Goal: Task Accomplishment & Management: Use online tool/utility

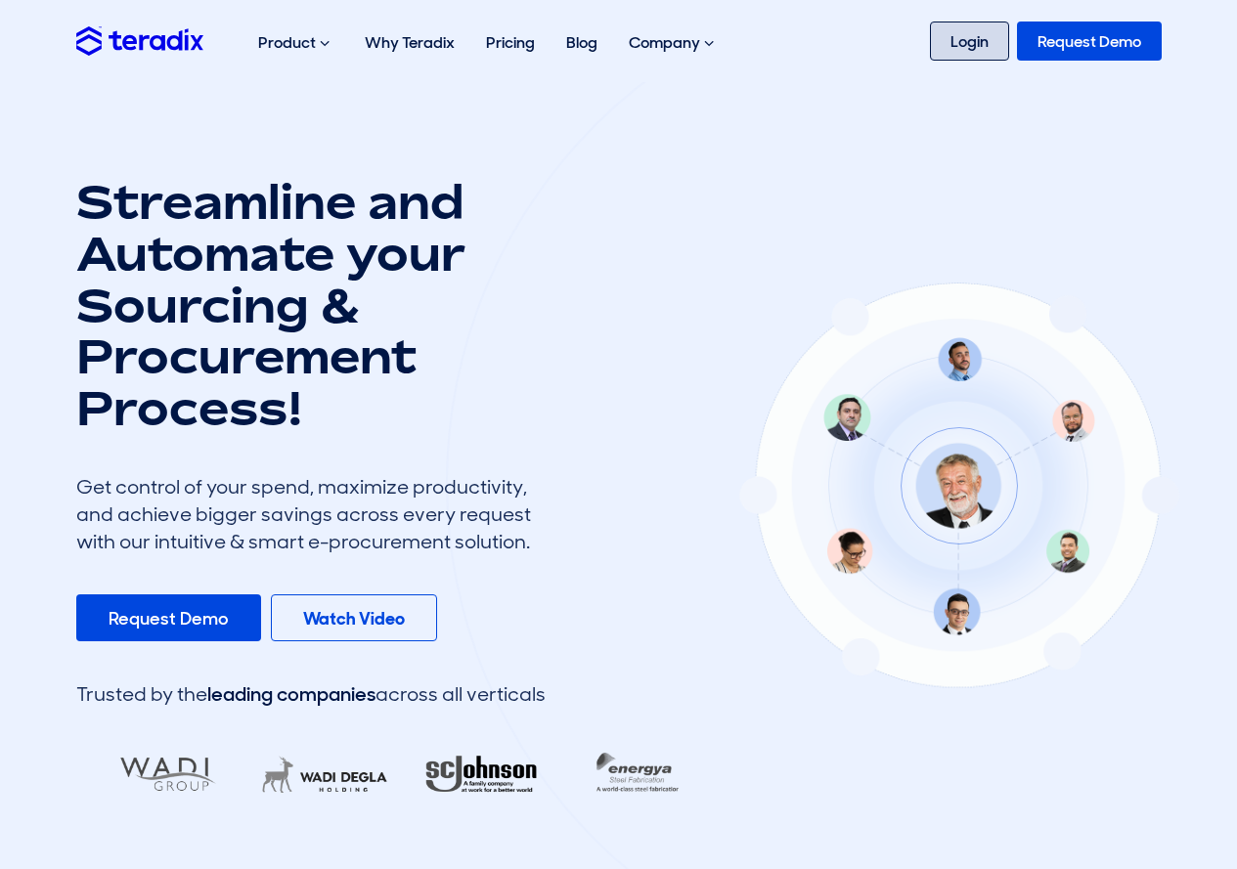
click at [976, 42] on link "Login" at bounding box center [969, 41] width 79 height 39
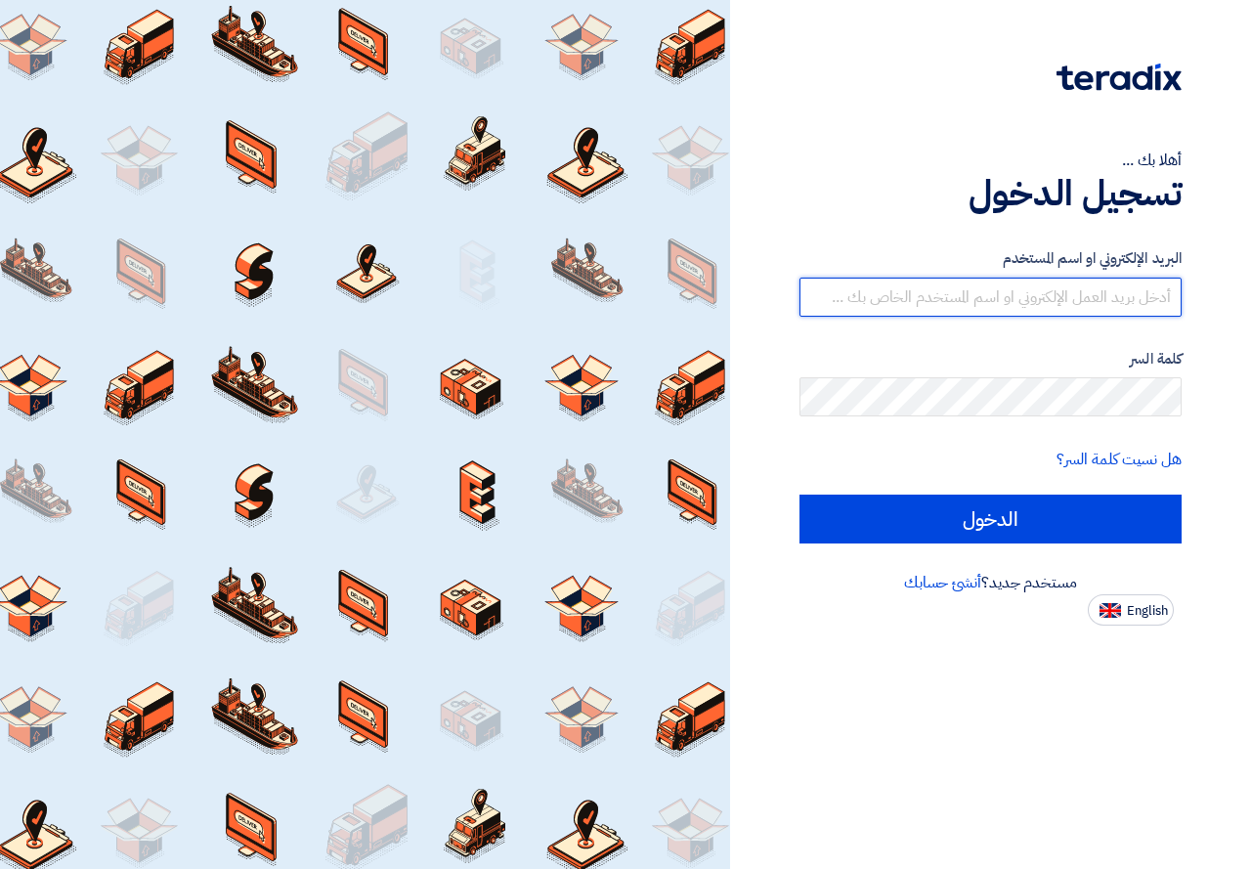
click at [1049, 279] on input "text" at bounding box center [991, 297] width 382 height 39
type input "sales1@vtec-eg.com"
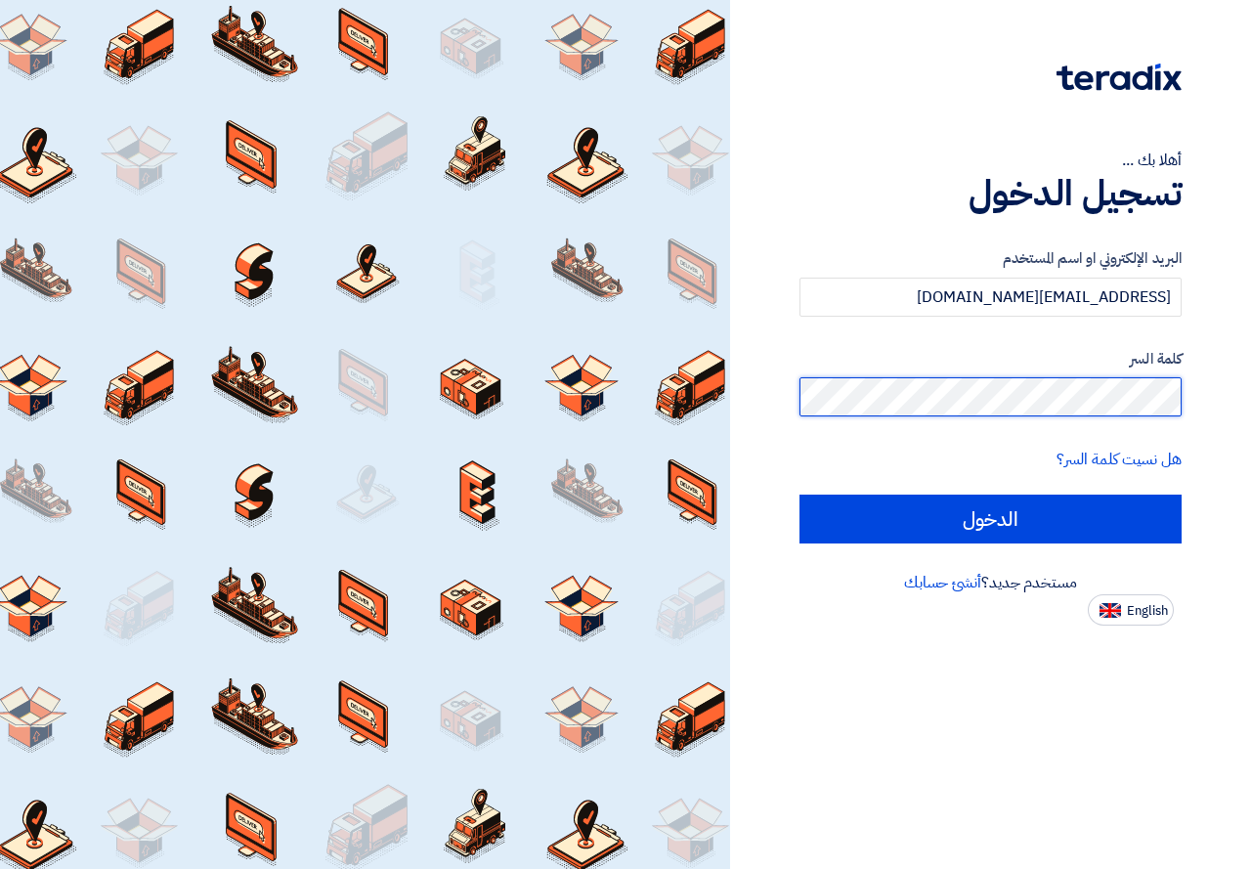
click at [800, 495] on input "الدخول" at bounding box center [991, 519] width 382 height 49
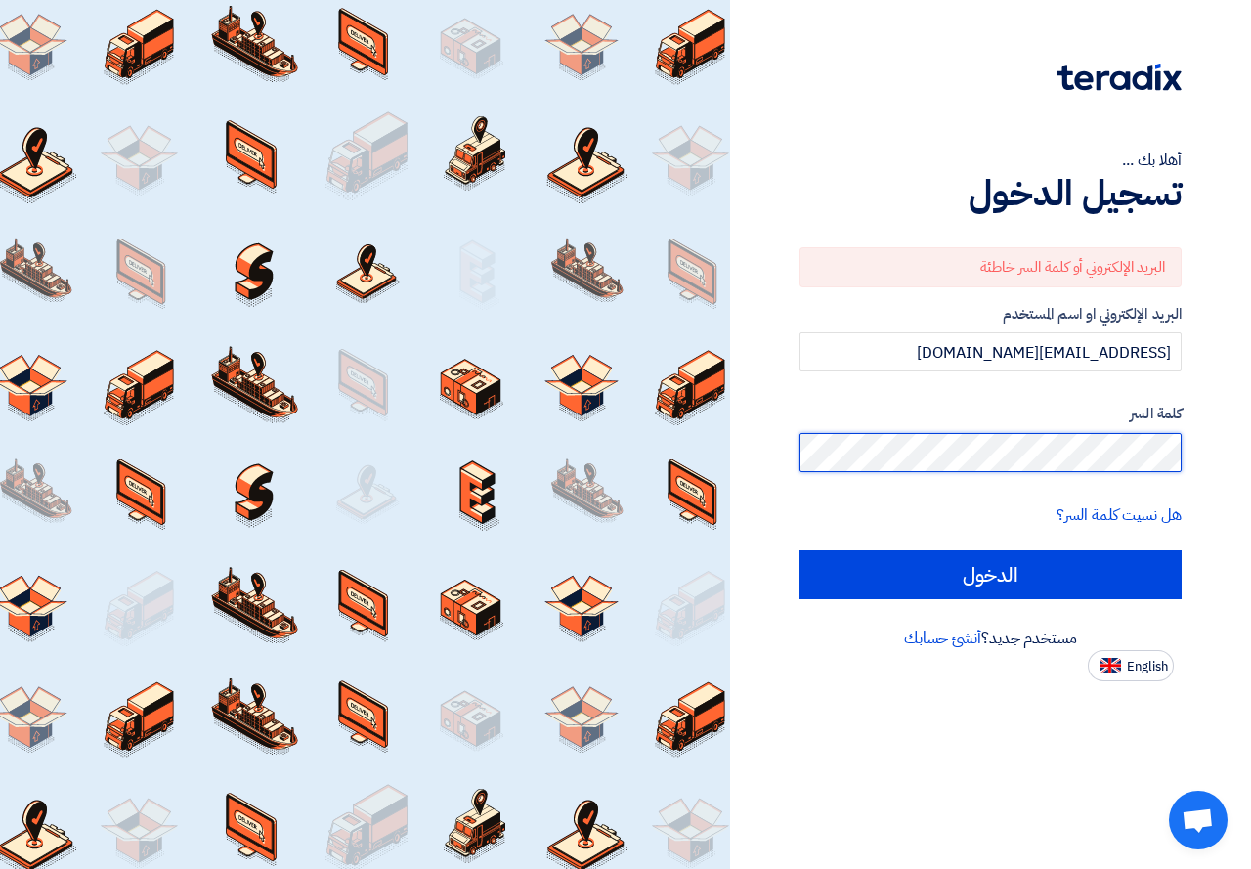
click at [800, 550] on input "الدخول" at bounding box center [991, 574] width 382 height 49
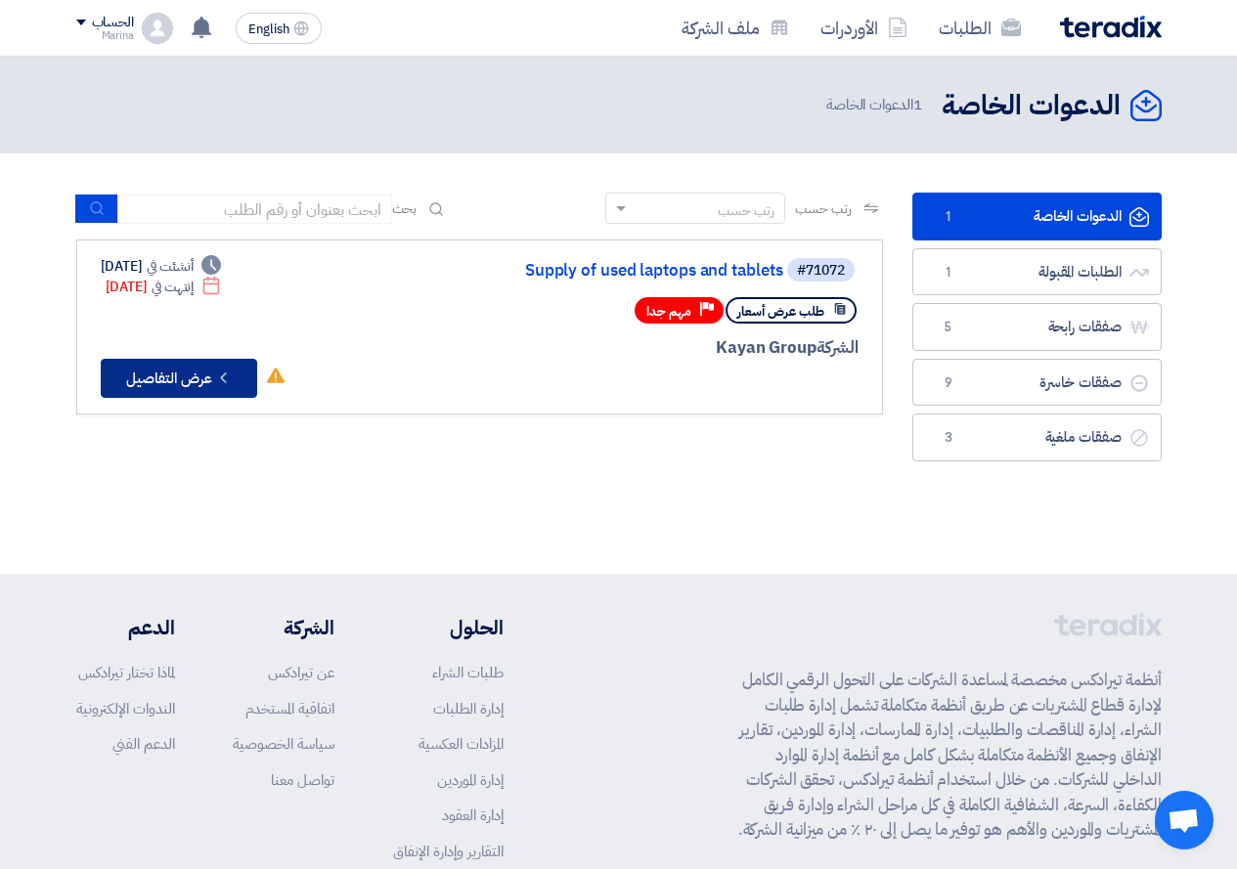
click at [133, 374] on button "Check details عرض التفاصيل" at bounding box center [179, 378] width 156 height 39
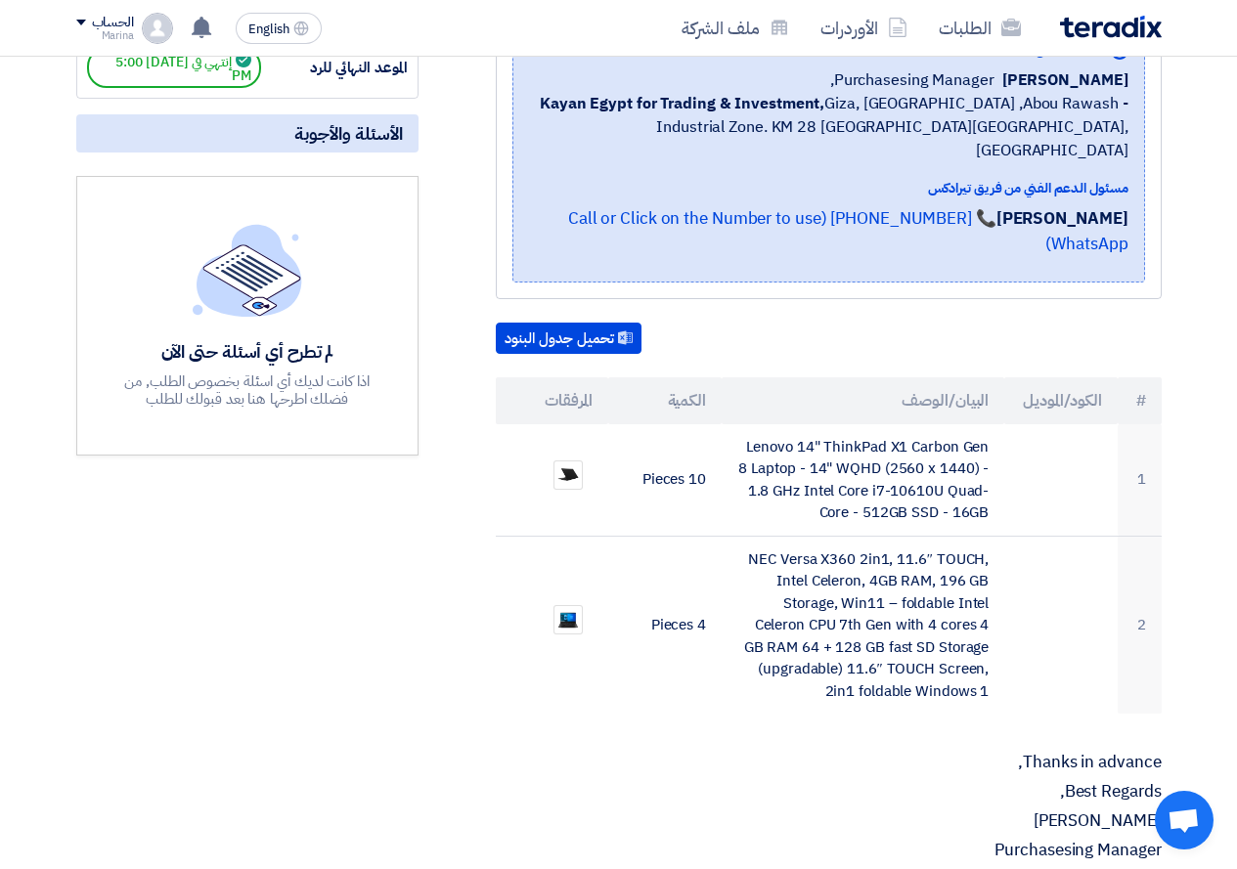
scroll to position [391, 0]
